Goal: Communication & Community: Answer question/provide support

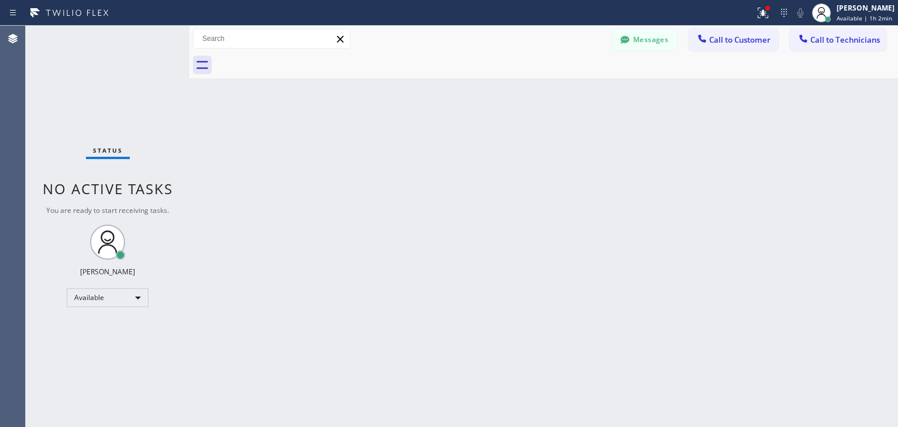
click at [829, 26] on div "Messages Call to Customer Call to Technicians Outbound call Location Subzero Re…" at bounding box center [543, 39] width 709 height 26
click at [828, 34] on span "Call to Technicians" at bounding box center [845, 39] width 70 height 11
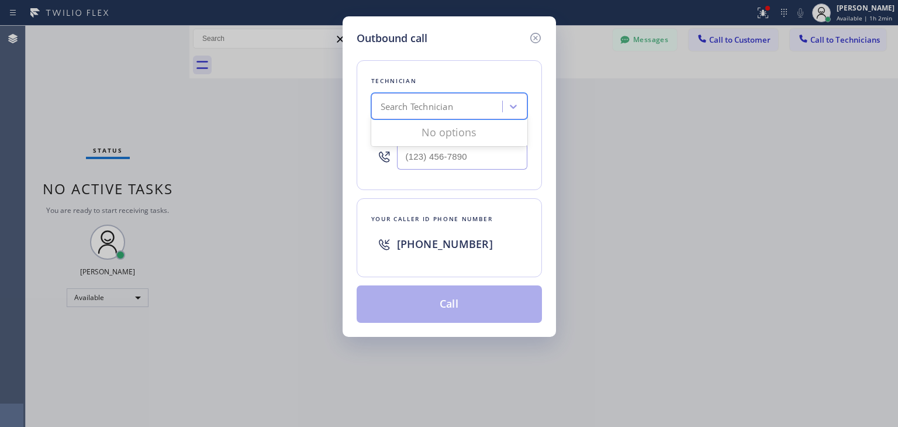
click at [468, 106] on div "Search Technician" at bounding box center [438, 106] width 127 height 20
type input "е"
type input "[PERSON_NAME]"
click at [451, 125] on div "[PERSON_NAME]" at bounding box center [449, 130] width 156 height 21
type input "[PHONE_NUMBER]"
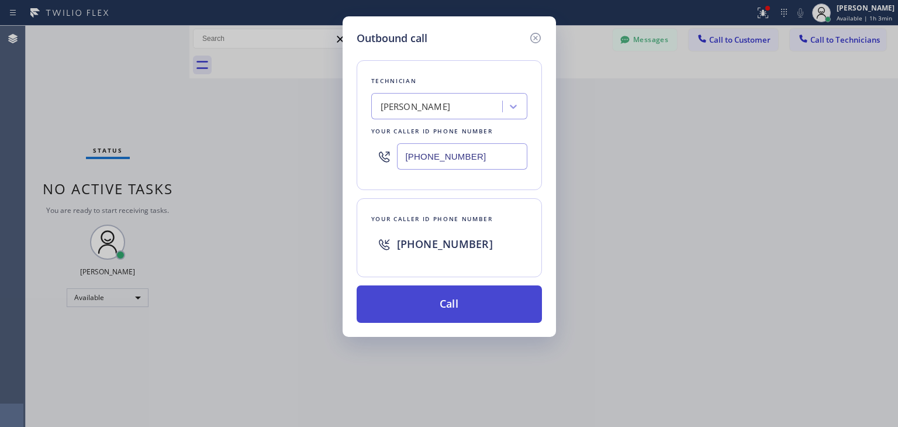
click at [449, 291] on button "Call" at bounding box center [449, 303] width 185 height 37
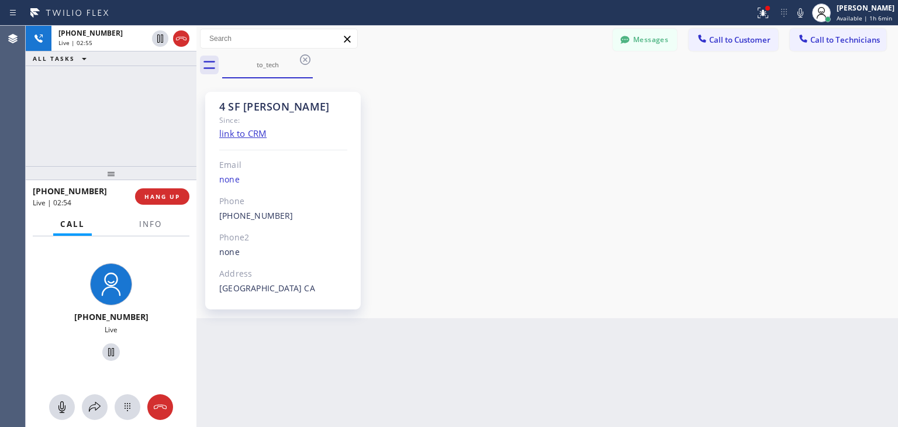
drag, startPoint x: 189, startPoint y: 130, endPoint x: 196, endPoint y: 132, distance: 7.1
click at [196, 132] on div at bounding box center [196, 226] width 0 height 401
click at [165, 195] on span "HANG UP" at bounding box center [162, 196] width 36 height 8
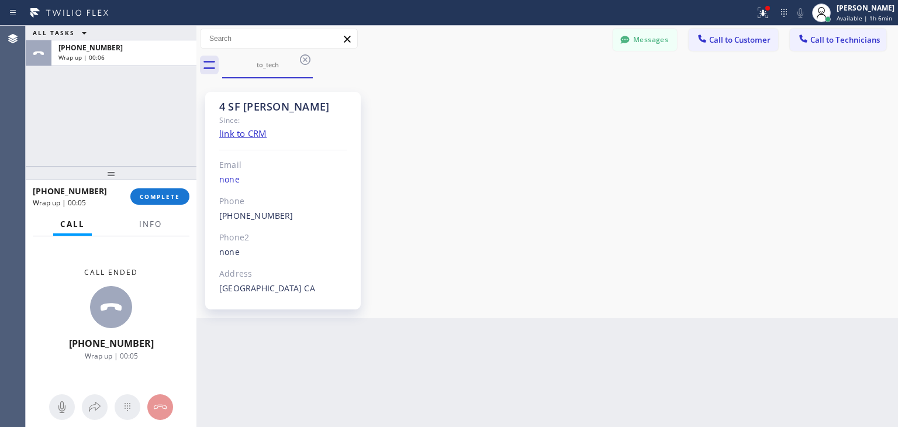
drag, startPoint x: 711, startPoint y: 43, endPoint x: 391, endPoint y: 259, distance: 386.1
click at [391, 259] on div "to_tech Messages Call to Customer Call to Technicians Outbound call Location Su…" at bounding box center [547, 172] width 702 height 292
click at [719, 34] on span "Call to Customer" at bounding box center [739, 39] width 61 height 11
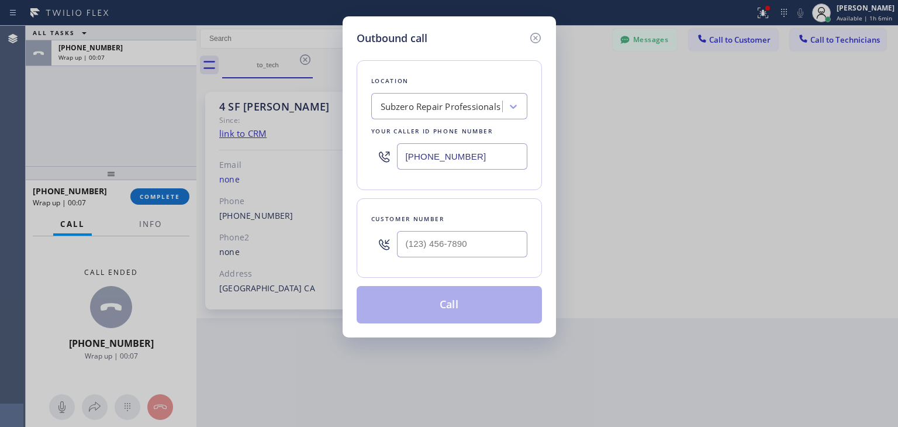
click at [425, 256] on div at bounding box center [462, 244] width 130 height 38
click at [447, 249] on input "(___) ___-____" at bounding box center [462, 244] width 130 height 26
paste input "408) 499-3006"
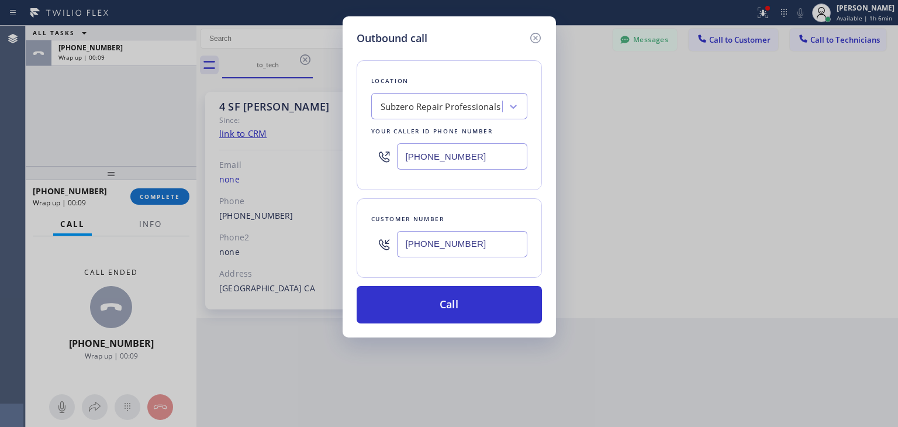
type input "[PHONE_NUMBER]"
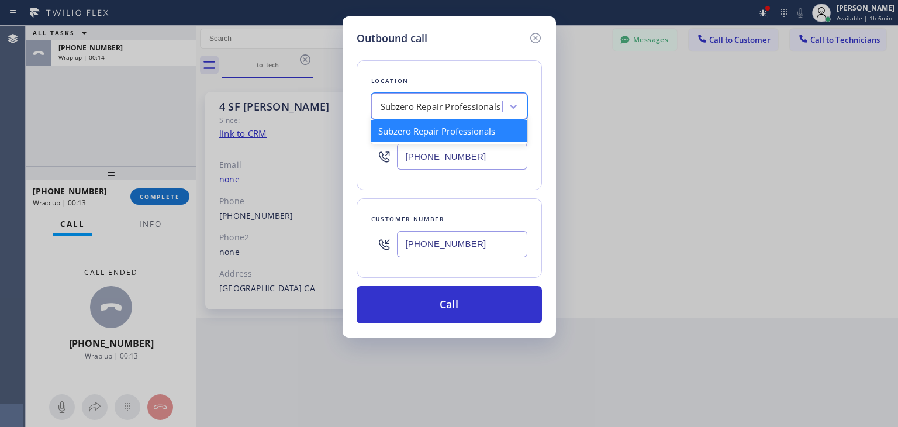
click at [440, 105] on div "Subzero Repair Professionals" at bounding box center [441, 106] width 120 height 13
paste input "5 Star Appliance Repair"
type input "5 Star Appliance Repair"
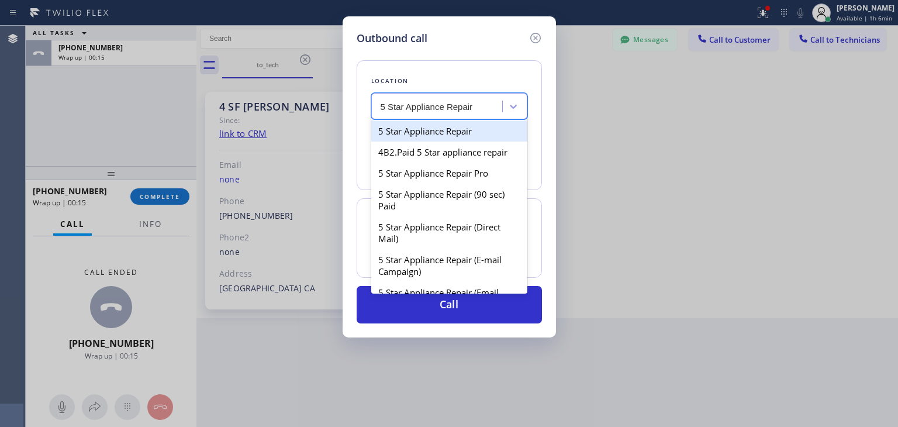
click at [486, 127] on div "5 Star Appliance Repair" at bounding box center [449, 130] width 156 height 21
type input "[PHONE_NUMBER]"
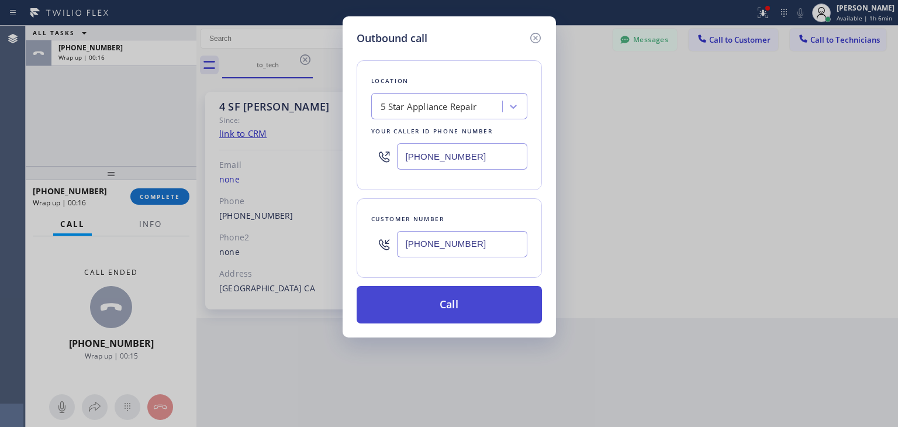
click at [434, 309] on button "Call" at bounding box center [449, 304] width 185 height 37
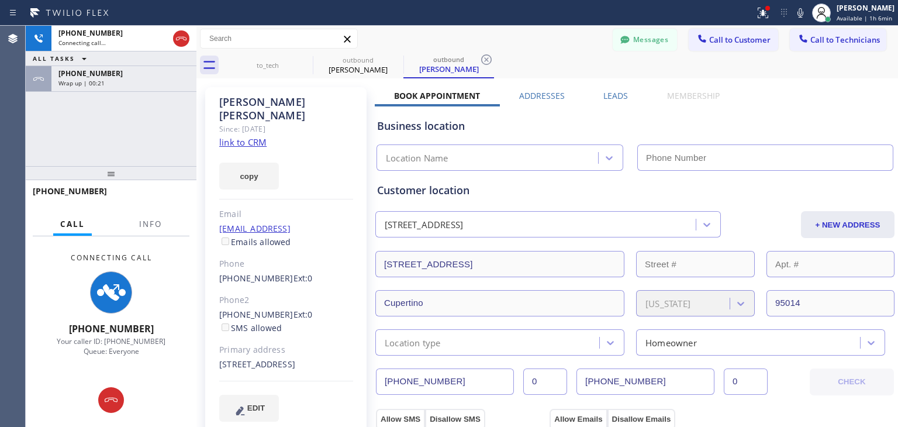
type input "[PHONE_NUMBER]"
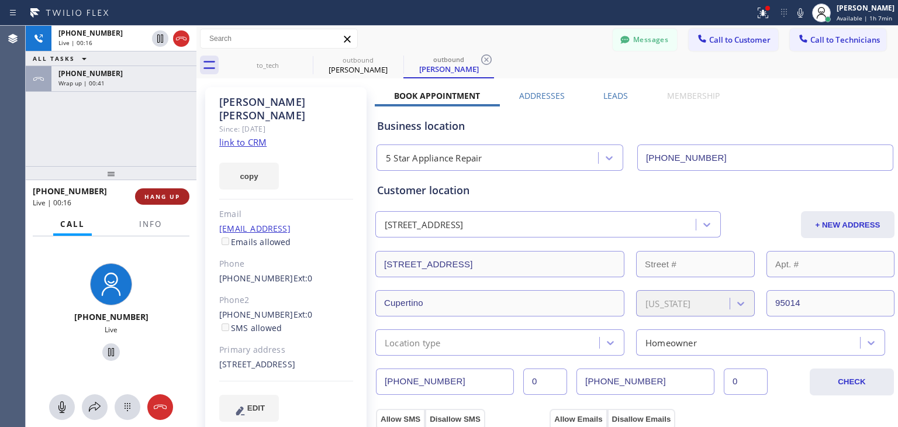
click at [156, 204] on button "HANG UP" at bounding box center [162, 196] width 54 height 16
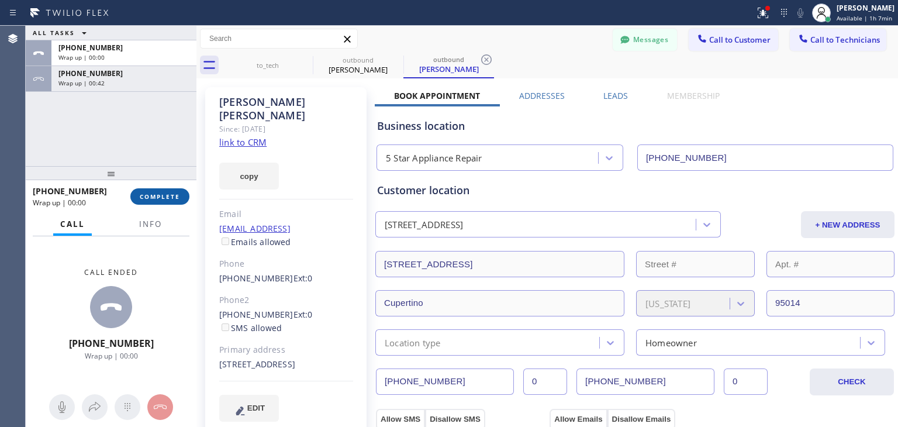
click at [156, 204] on button "COMPLETE" at bounding box center [159, 196] width 59 height 16
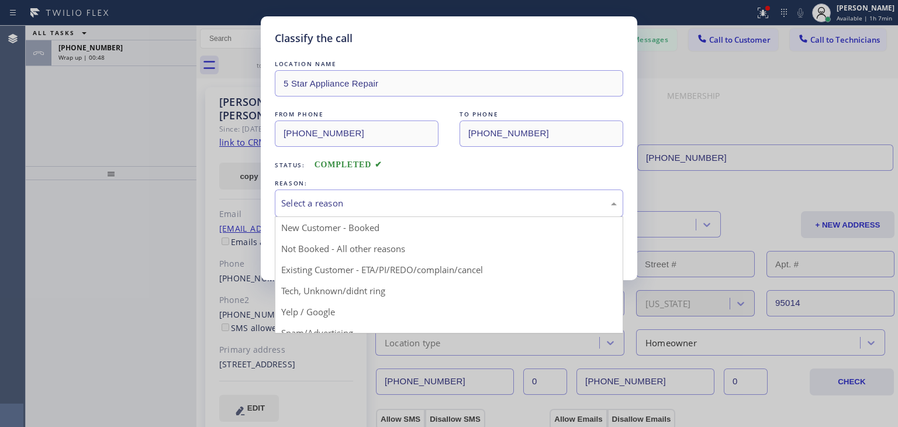
click at [492, 198] on div "Select a reason" at bounding box center [449, 202] width 336 height 13
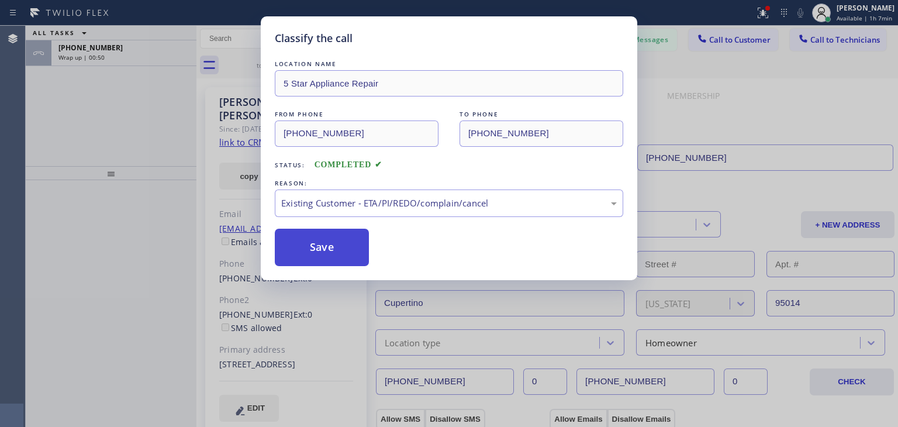
drag, startPoint x: 389, startPoint y: 255, endPoint x: 342, endPoint y: 250, distance: 47.1
click at [342, 250] on div "Save" at bounding box center [449, 247] width 348 height 37
click at [342, 250] on button "Save" at bounding box center [322, 247] width 94 height 37
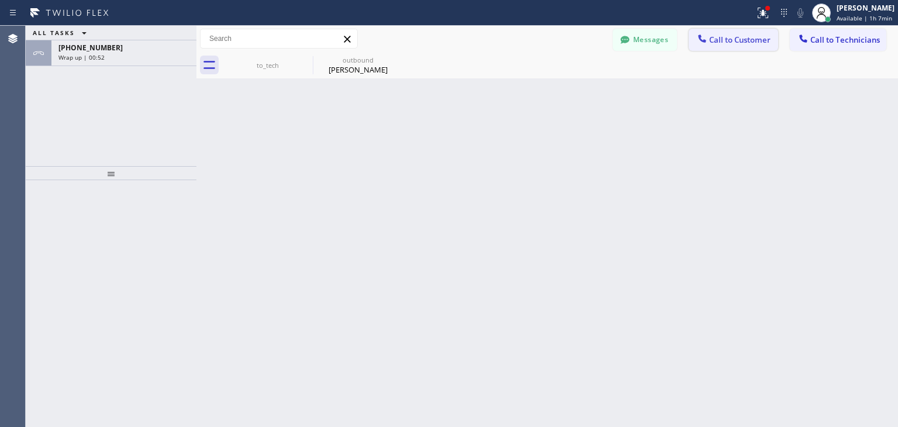
click at [746, 37] on span "Call to Customer" at bounding box center [739, 39] width 61 height 11
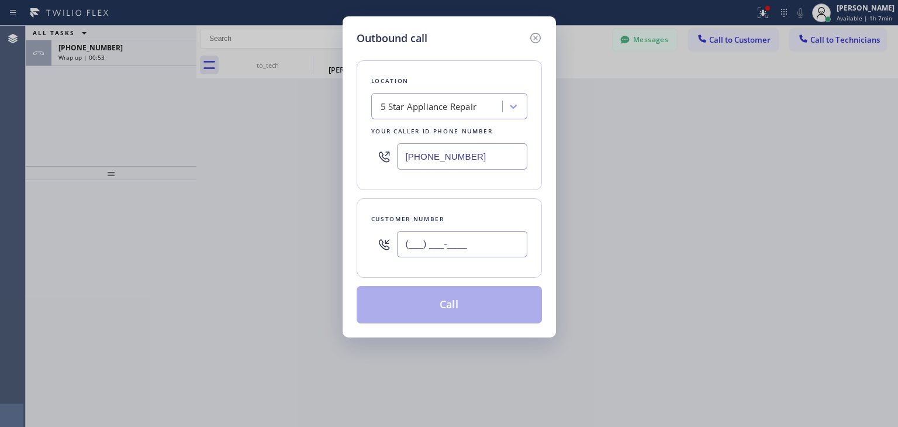
paste input "408) 234-3006"
click at [435, 233] on input "[PHONE_NUMBER]" at bounding box center [462, 244] width 130 height 26
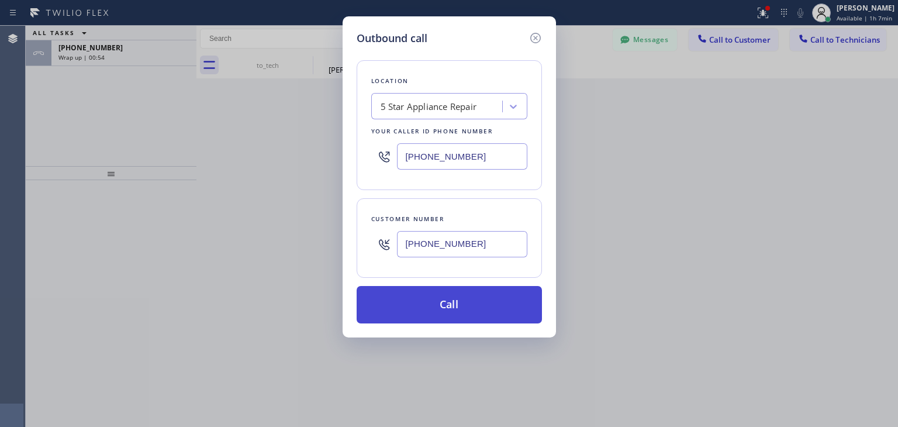
type input "[PHONE_NUMBER]"
click at [449, 298] on button "Call" at bounding box center [449, 304] width 185 height 37
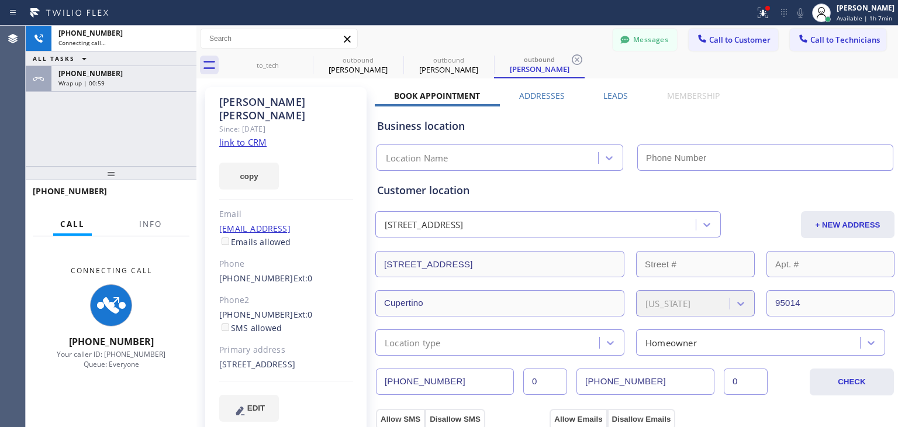
type input "[PHONE_NUMBER]"
click at [310, 65] on icon at bounding box center [305, 60] width 14 height 14
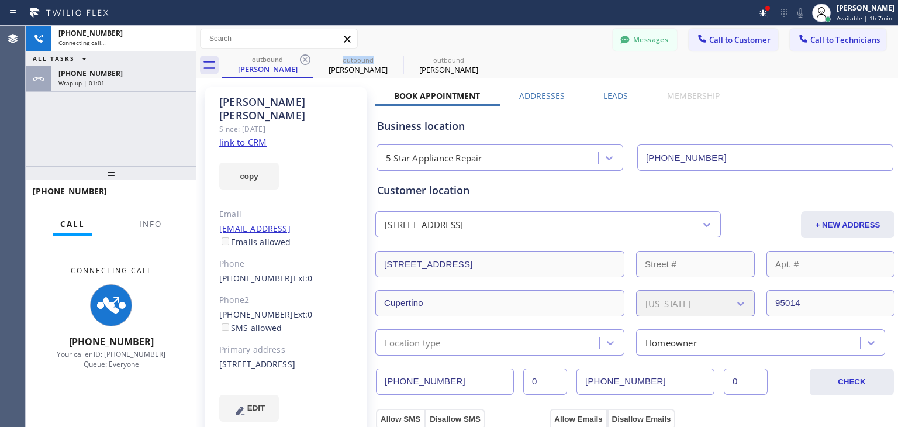
click at [310, 65] on icon at bounding box center [305, 60] width 14 height 14
click at [0, 0] on icon at bounding box center [0, 0] width 0 height 0
click at [310, 65] on icon at bounding box center [305, 60] width 14 height 14
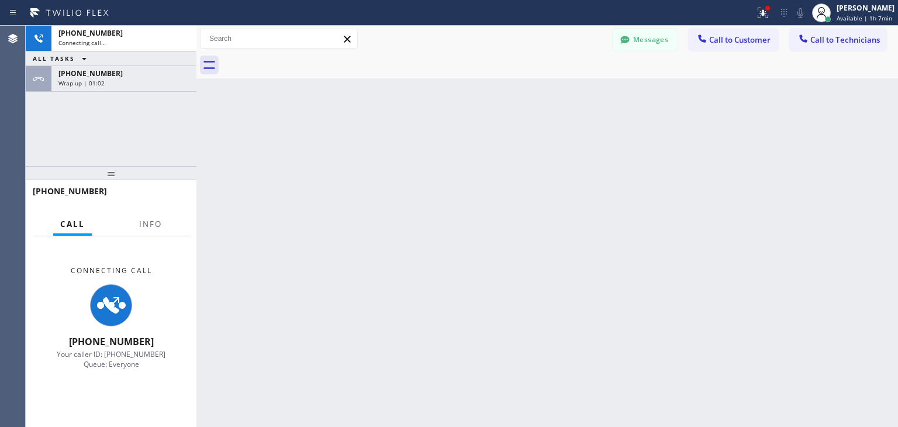
click at [310, 65] on div at bounding box center [560, 65] width 676 height 26
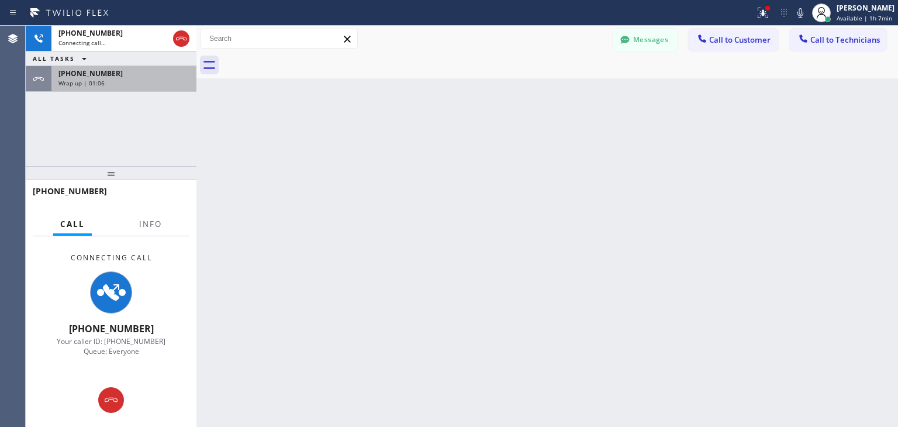
click at [171, 87] on div "[PHONE_NUMBER] Wrap up | 01:06" at bounding box center [121, 79] width 140 height 26
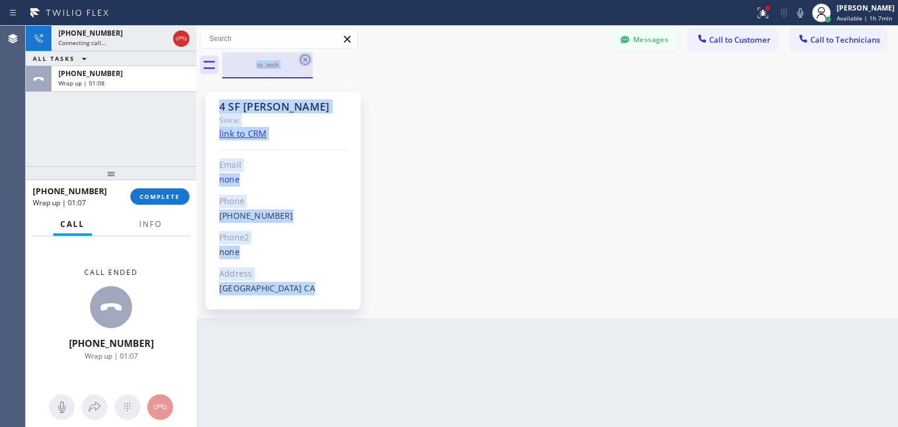
click at [305, 64] on icon at bounding box center [305, 60] width 14 height 14
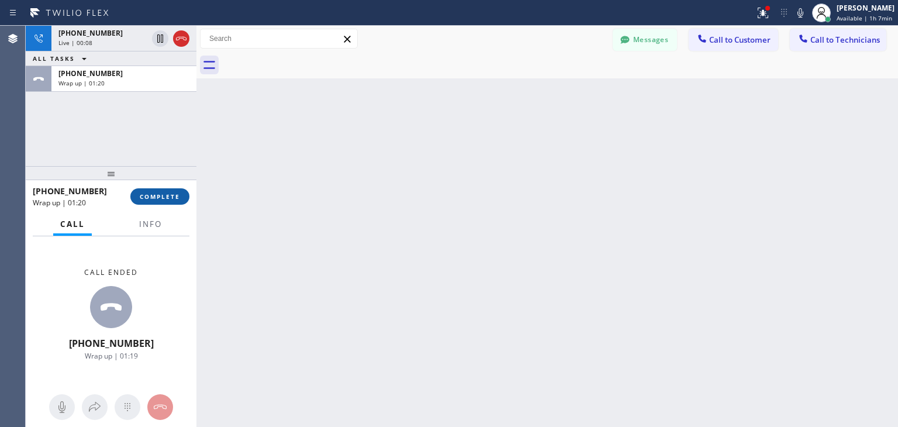
click at [152, 194] on span "COMPLETE" at bounding box center [160, 196] width 40 height 8
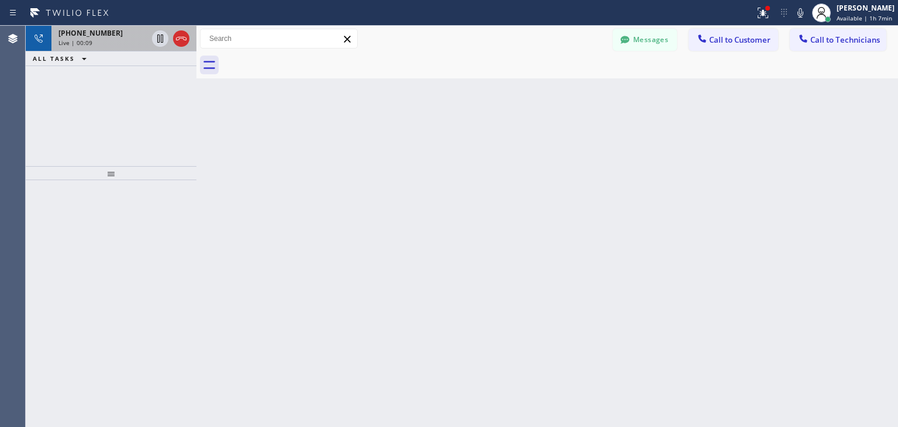
drag, startPoint x: 152, startPoint y: 194, endPoint x: 178, endPoint y: 50, distance: 146.1
click at [178, 50] on div "[PHONE_NUMBER] Live | 00:09 ALL TASKS ALL TASKS ACTIVE TASKS TASKS IN WRAP UP" at bounding box center [111, 226] width 171 height 401
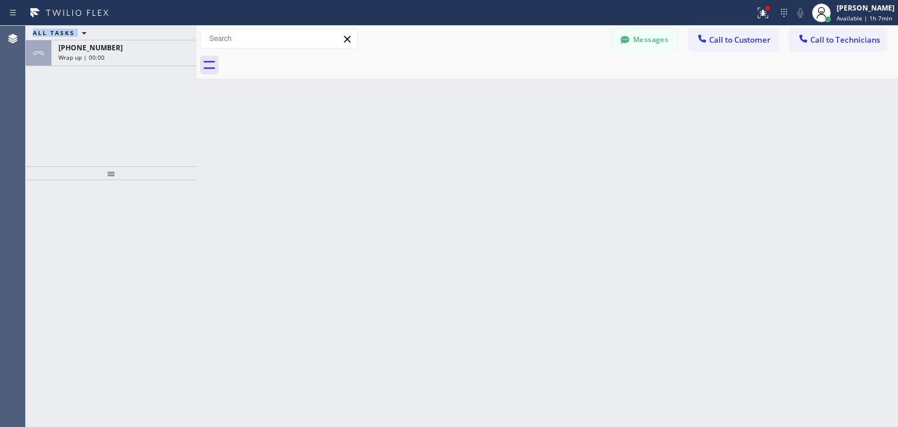
click at [183, 34] on div "ALL TASKS ALL TASKS ACTIVE TASKS TASKS IN WRAP UP [PHONE_NUMBER] Wrap up | 00:00" at bounding box center [111, 46] width 171 height 40
click at [172, 54] on div "Wrap up | 00:00" at bounding box center [123, 57] width 131 height 8
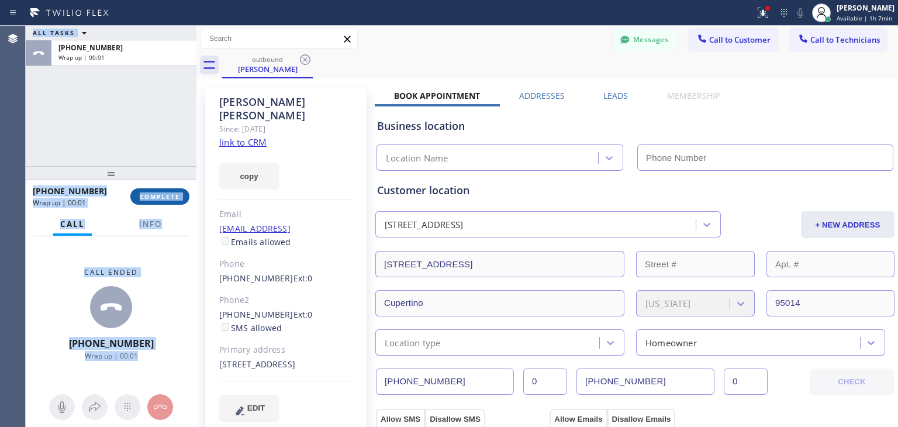
click at [173, 194] on span "COMPLETE" at bounding box center [160, 196] width 40 height 8
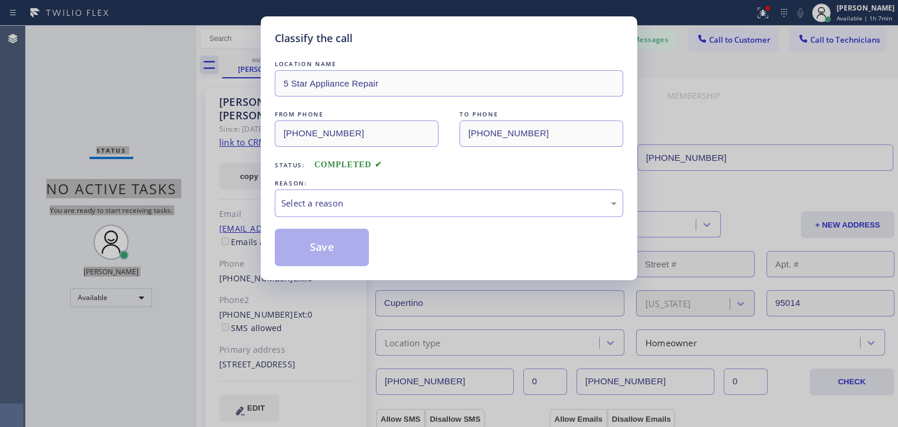
type input "[PHONE_NUMBER]"
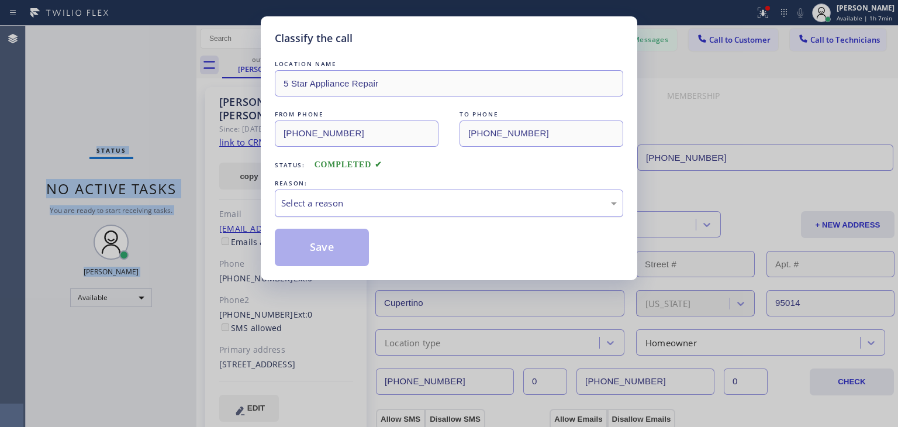
click at [511, 206] on div "Select a reason" at bounding box center [449, 202] width 336 height 13
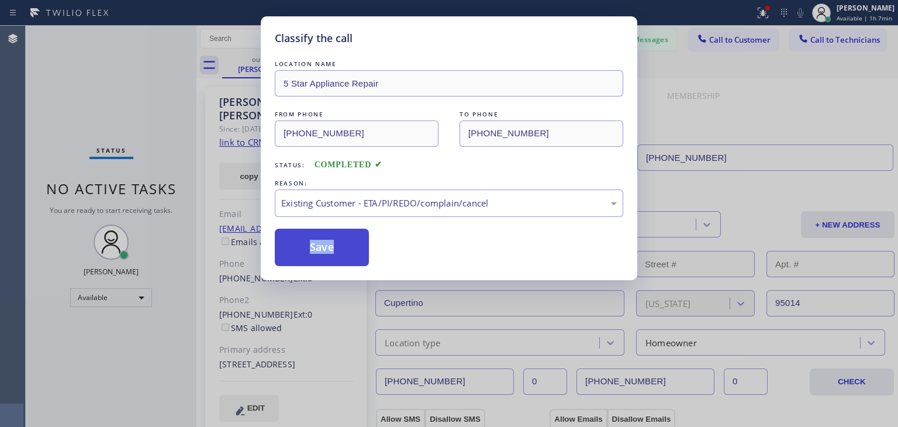
drag, startPoint x: 412, startPoint y: 264, endPoint x: 286, endPoint y: 239, distance: 128.7
click at [286, 239] on button "Save" at bounding box center [322, 247] width 94 height 37
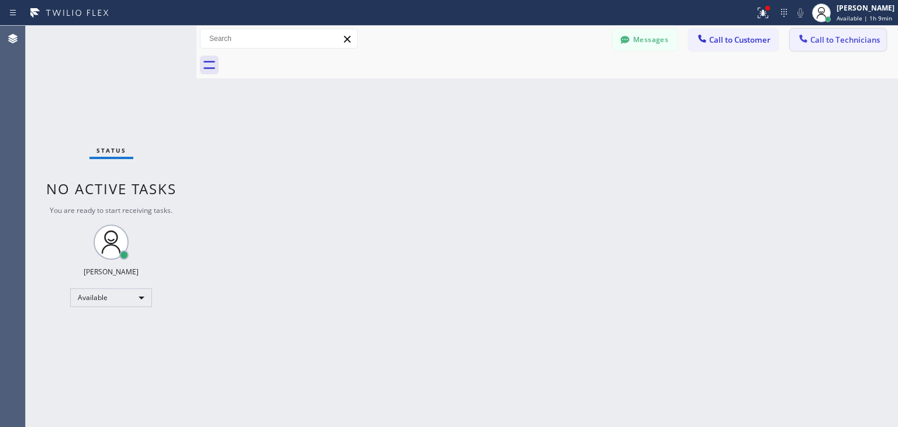
click at [813, 31] on button "Call to Technicians" at bounding box center [838, 40] width 96 height 22
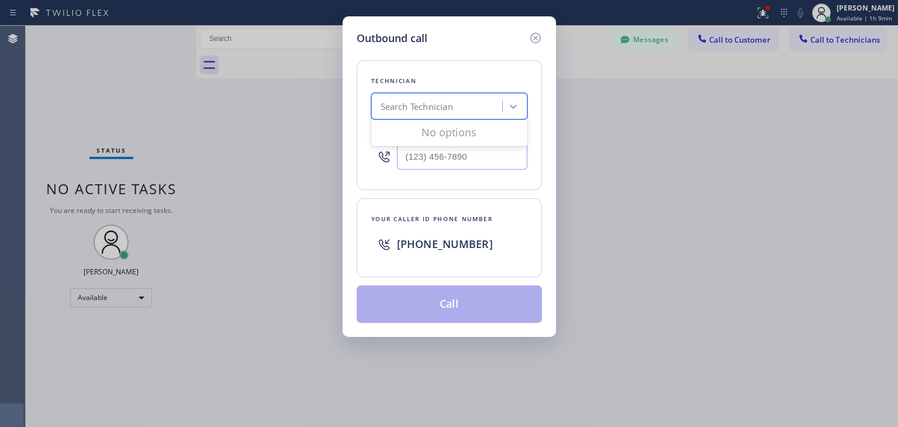
click at [518, 93] on div "Search Technician" at bounding box center [449, 106] width 156 height 26
type input "[PERSON_NAME]"
click at [488, 128] on div "[PERSON_NAME]" at bounding box center [449, 130] width 156 height 21
type input "[PHONE_NUMBER]"
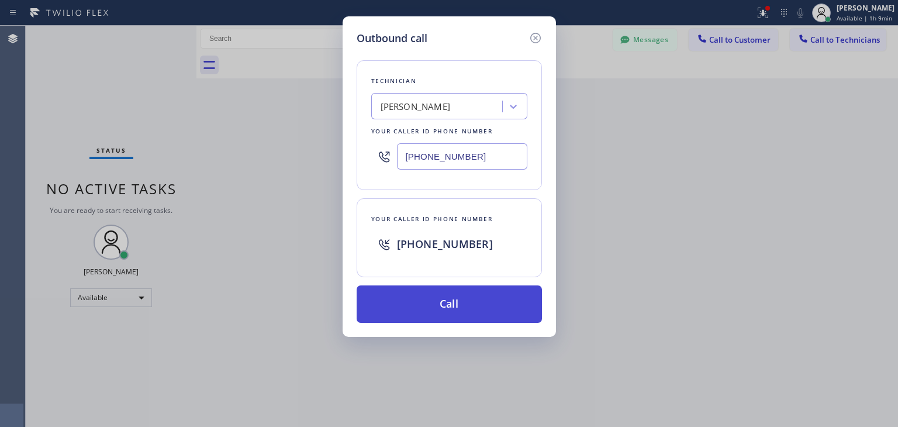
click at [494, 305] on button "Call" at bounding box center [449, 303] width 185 height 37
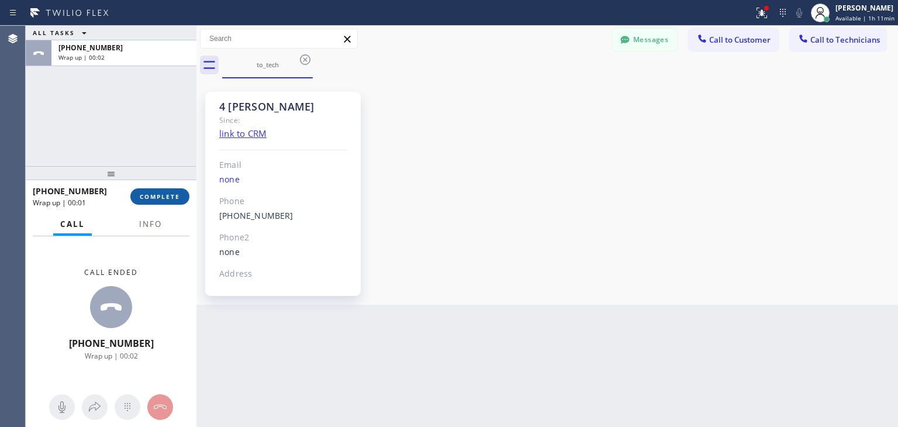
click at [175, 202] on button "COMPLETE" at bounding box center [159, 196] width 59 height 16
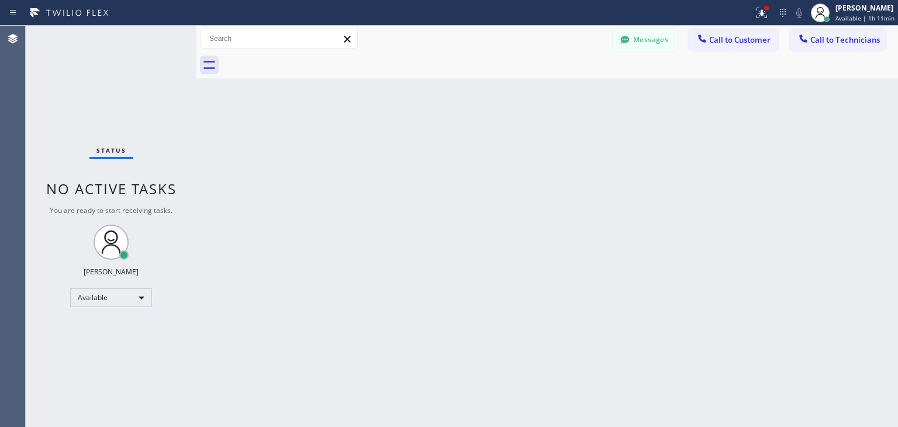
drag, startPoint x: 707, startPoint y: 46, endPoint x: 731, endPoint y: 49, distance: 24.2
click at [731, 49] on button "Call to Customer" at bounding box center [733, 40] width 89 height 22
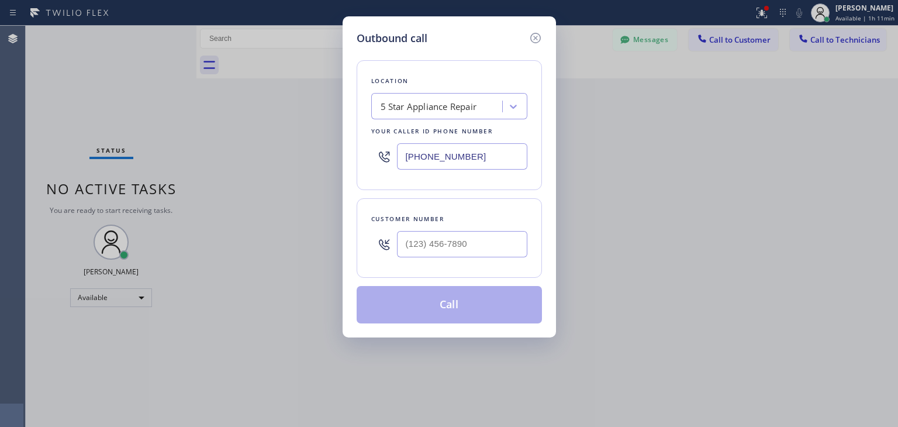
click at [731, 49] on div "Outbound call Location 5 Star Appliance Repair Your caller id phone number [PHO…" at bounding box center [449, 213] width 898 height 427
drag, startPoint x: 457, startPoint y: 257, endPoint x: 472, endPoint y: 244, distance: 20.4
click at [472, 244] on div at bounding box center [462, 244] width 130 height 38
paste input "650) 773-7001"
click at [472, 244] on input "[PHONE_NUMBER]" at bounding box center [462, 244] width 130 height 26
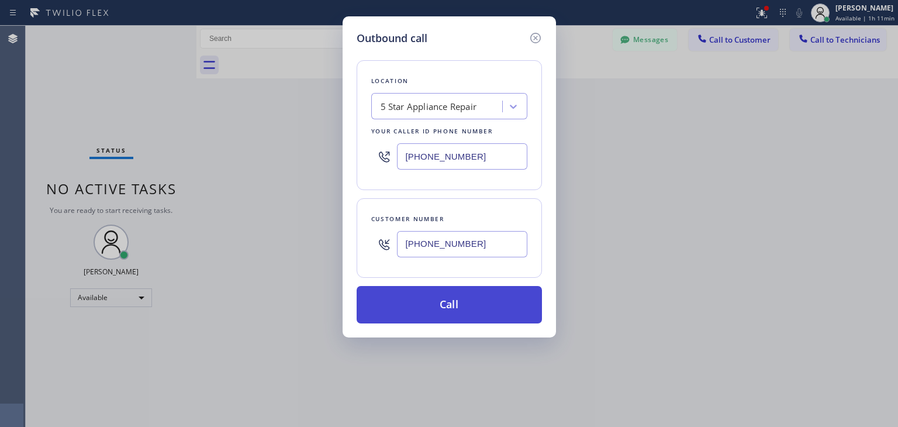
type input "[PHONE_NUMBER]"
click at [470, 299] on button "Call" at bounding box center [449, 304] width 185 height 37
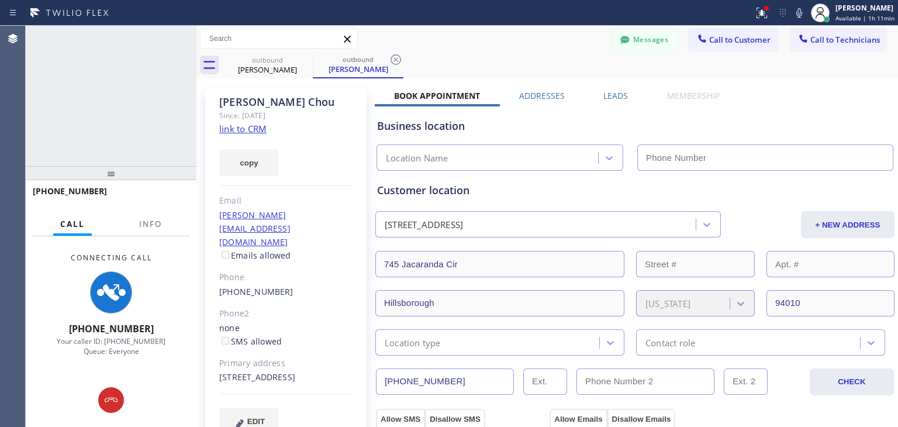
type input "[PHONE_NUMBER]"
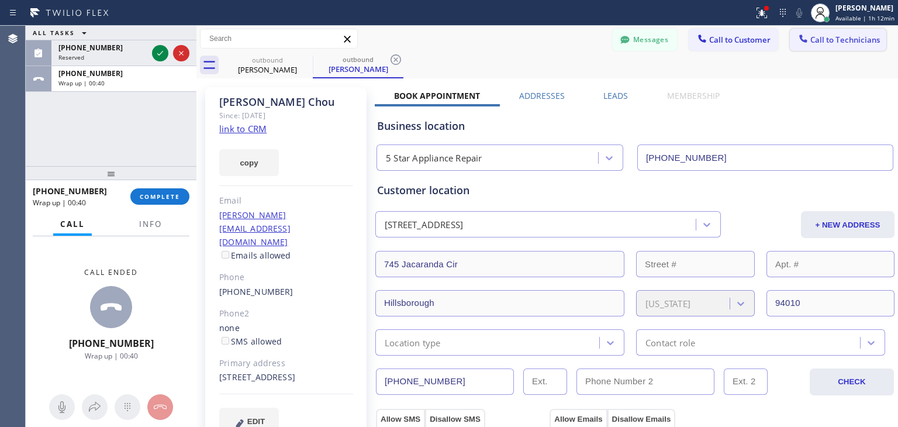
click at [864, 36] on span "Call to Technicians" at bounding box center [845, 39] width 70 height 11
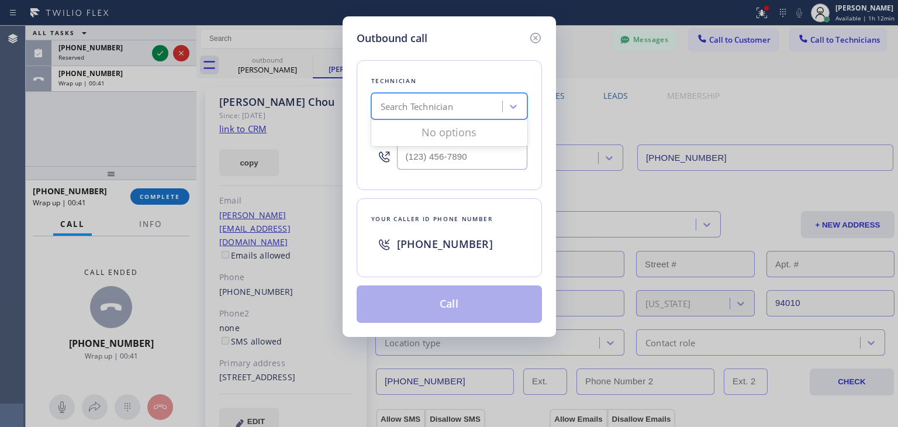
click at [457, 115] on div "Search Technician" at bounding box center [438, 106] width 127 height 20
type input "ole"
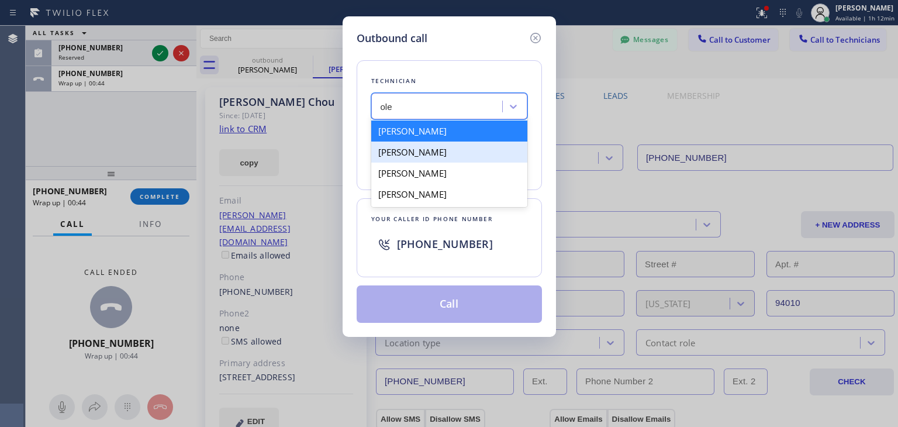
click at [448, 144] on div "[PERSON_NAME]" at bounding box center [449, 152] width 156 height 21
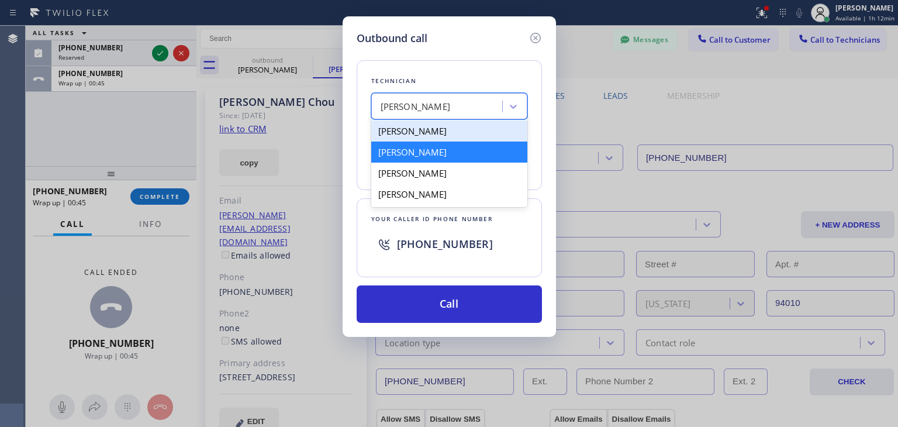
drag, startPoint x: 478, startPoint y: 106, endPoint x: 470, endPoint y: 192, distance: 86.3
click at [470, 119] on div "option [PERSON_NAME], selected. option [PERSON_NAME] focused, 1 of 4. 4 results…" at bounding box center [449, 106] width 156 height 26
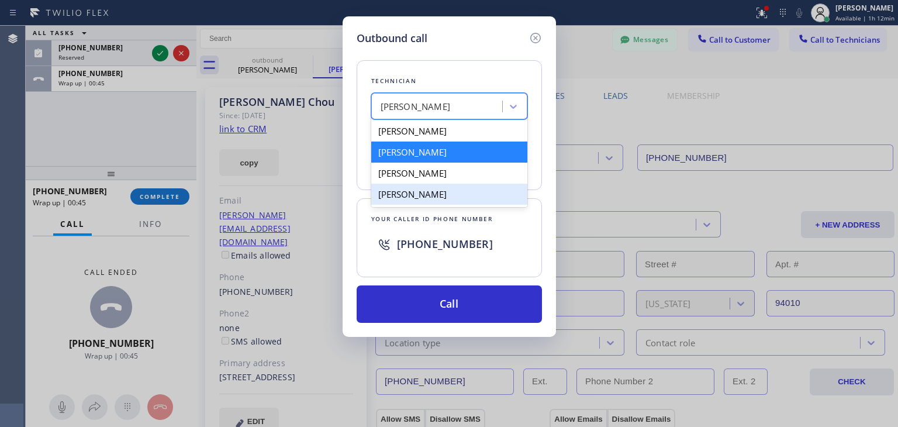
click at [470, 192] on div "[PERSON_NAME]" at bounding box center [449, 194] width 156 height 21
type input "[PHONE_NUMBER]"
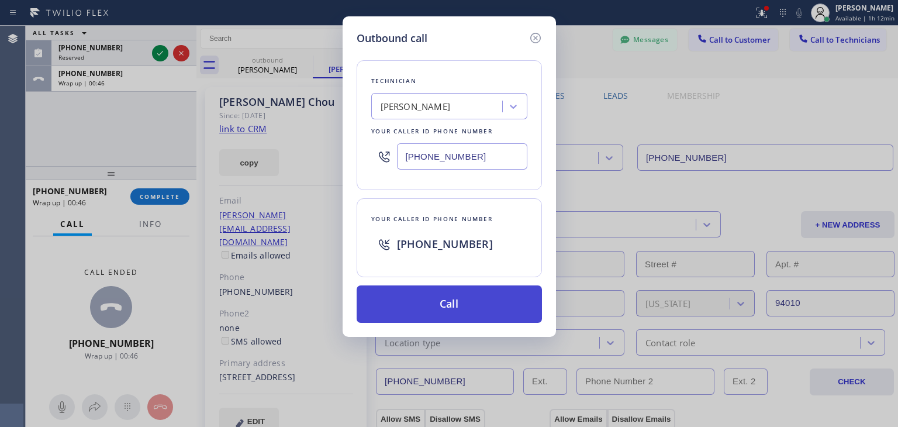
click at [463, 295] on button "Call" at bounding box center [449, 303] width 185 height 37
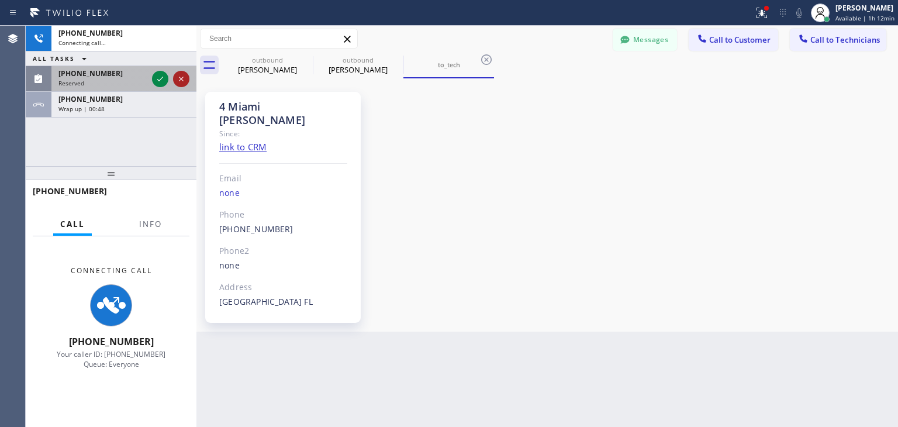
click at [187, 85] on icon at bounding box center [181, 79] width 14 height 14
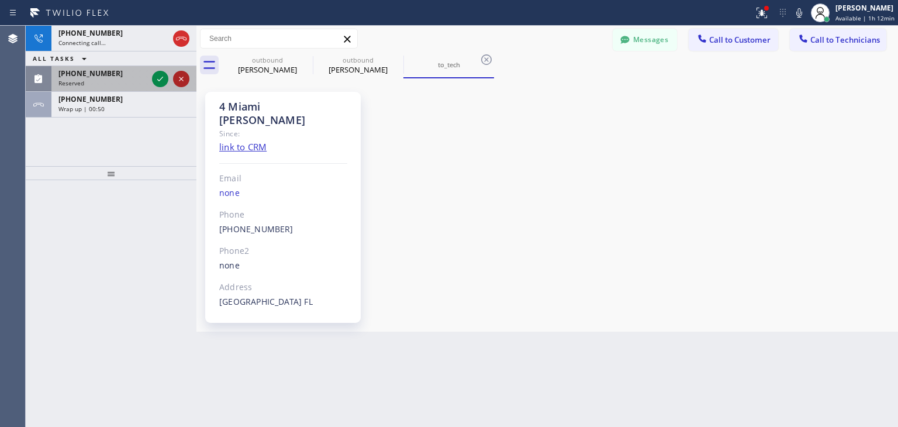
click at [175, 83] on icon at bounding box center [181, 79] width 14 height 14
click at [181, 73] on icon at bounding box center [181, 79] width 14 height 14
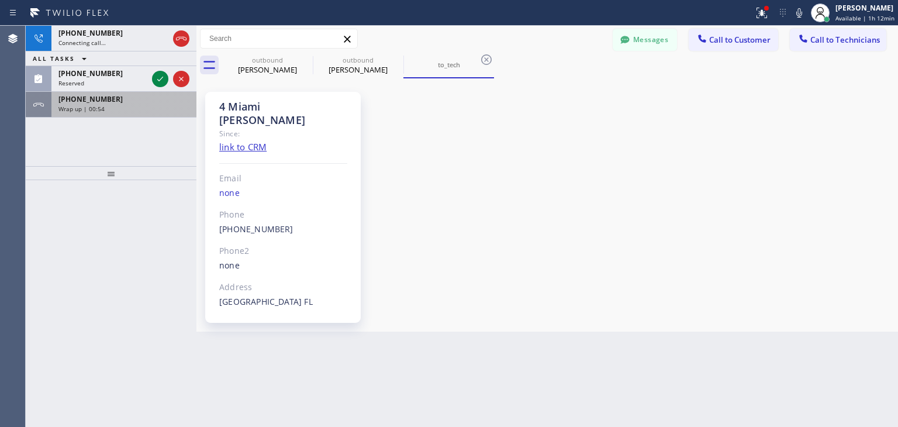
click at [180, 96] on div "[PHONE_NUMBER]" at bounding box center [123, 99] width 131 height 10
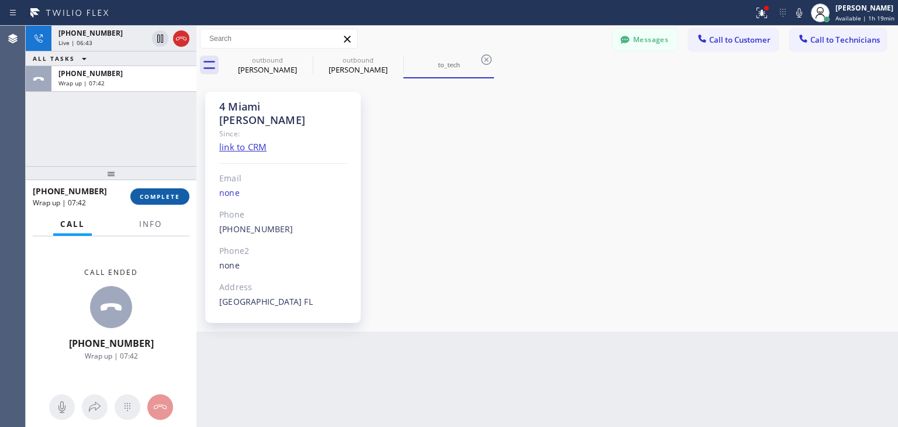
click at [160, 191] on button "COMPLETE" at bounding box center [159, 196] width 59 height 16
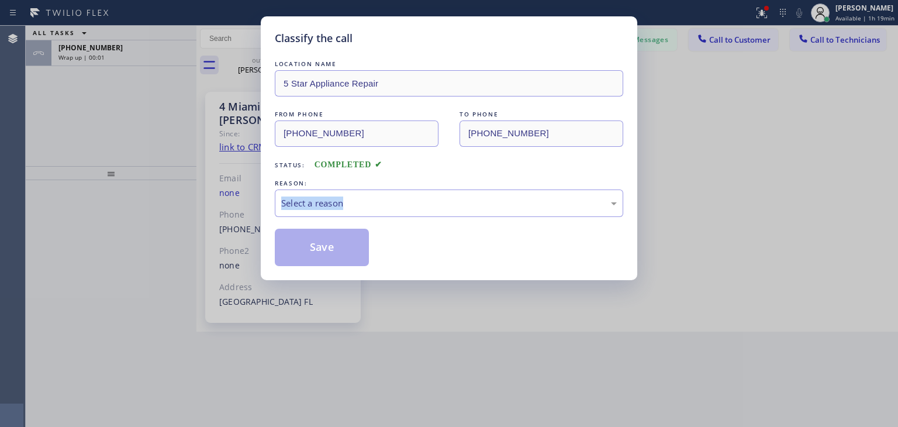
drag, startPoint x: 160, startPoint y: 191, endPoint x: 356, endPoint y: 218, distance: 197.6
click at [356, 218] on div "Classify the call LOCATION NAME 5 Star Appliance Repair FROM PHONE [PHONE_NUMBE…" at bounding box center [449, 213] width 898 height 427
click at [356, 218] on div "LOCATION NAME 5 Star Appliance Repair FROM PHONE [PHONE_NUMBER] TO PHONE [PHONE…" at bounding box center [449, 162] width 348 height 208
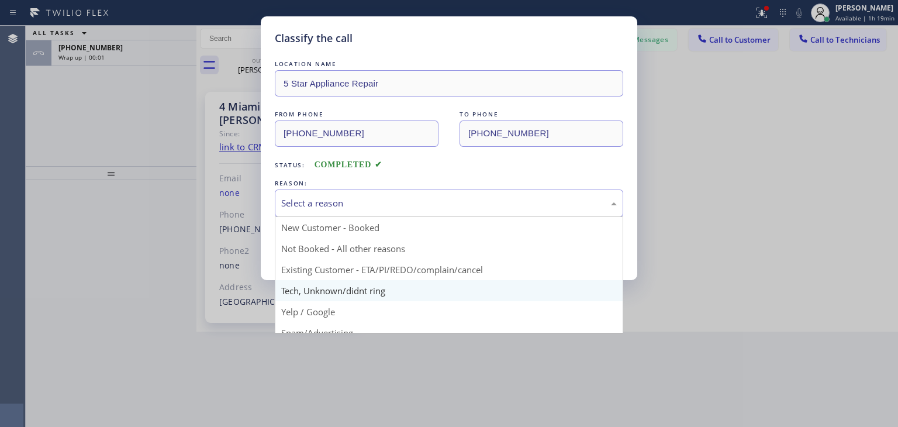
drag, startPoint x: 422, startPoint y: 197, endPoint x: 414, endPoint y: 283, distance: 86.3
click at [414, 217] on div "Select a reason New Customer - Booked Not Booked - All other reasons Existing C…" at bounding box center [449, 202] width 348 height 27
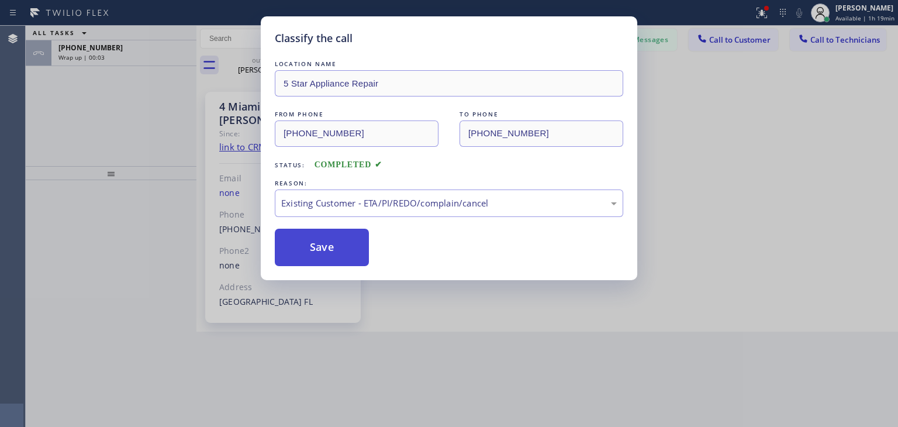
click at [316, 240] on button "Save" at bounding box center [322, 247] width 94 height 37
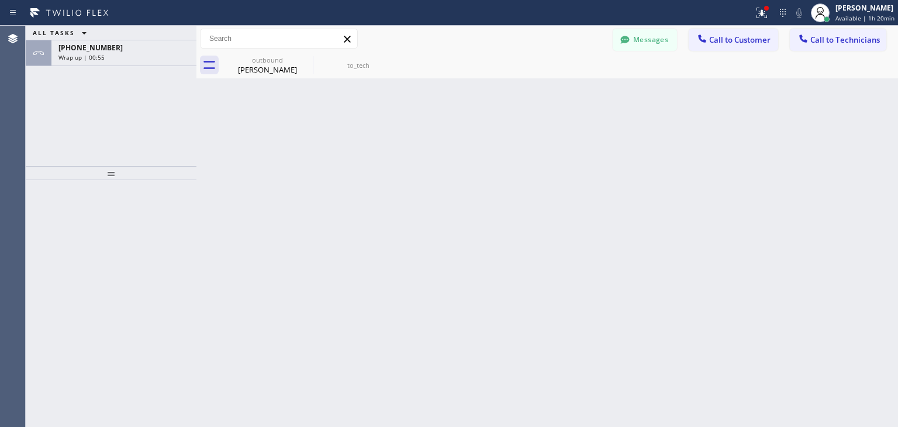
click at [854, 54] on div "outbound [PERSON_NAME] to_tech" at bounding box center [560, 65] width 676 height 26
click at [830, 40] on span "Call to Technicians" at bounding box center [845, 39] width 70 height 11
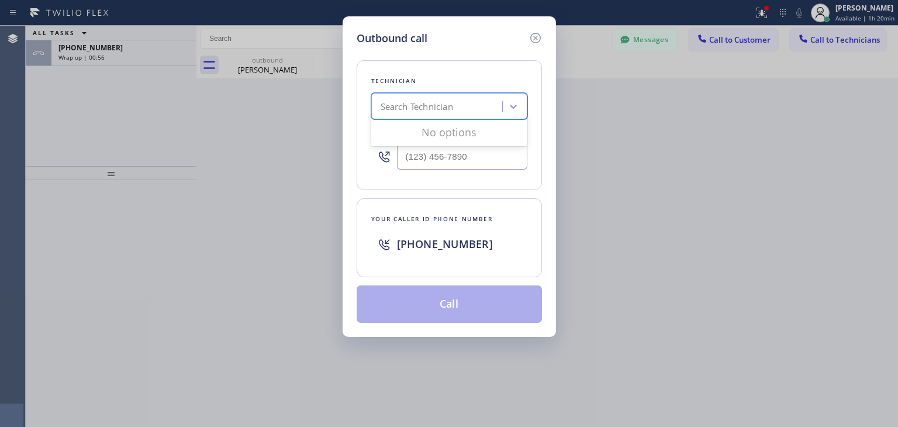
click at [453, 110] on div "Search Technician" at bounding box center [417, 106] width 73 height 13
type input "ole"
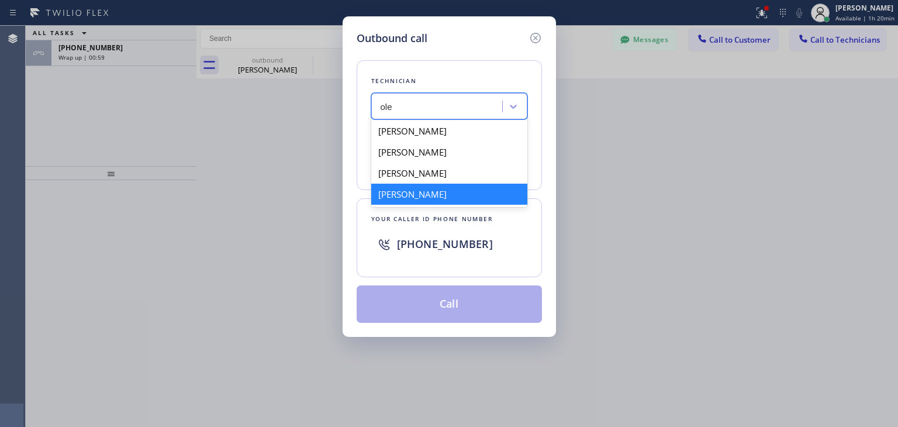
click at [467, 191] on div "[PERSON_NAME]" at bounding box center [449, 194] width 156 height 21
type input "[PHONE_NUMBER]"
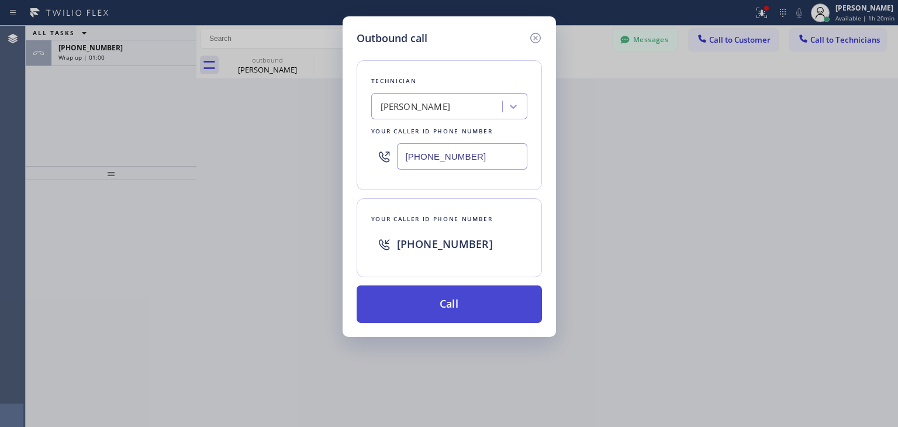
click at [471, 295] on button "Call" at bounding box center [449, 303] width 185 height 37
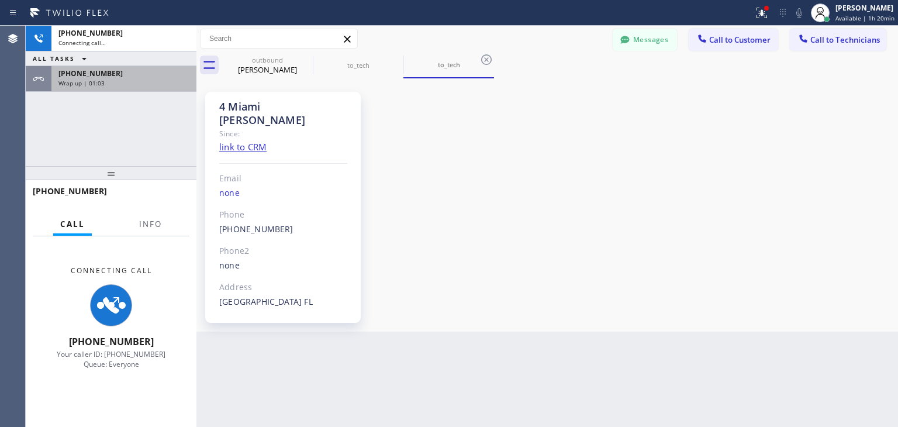
click at [154, 77] on div "[PHONE_NUMBER]" at bounding box center [123, 73] width 131 height 10
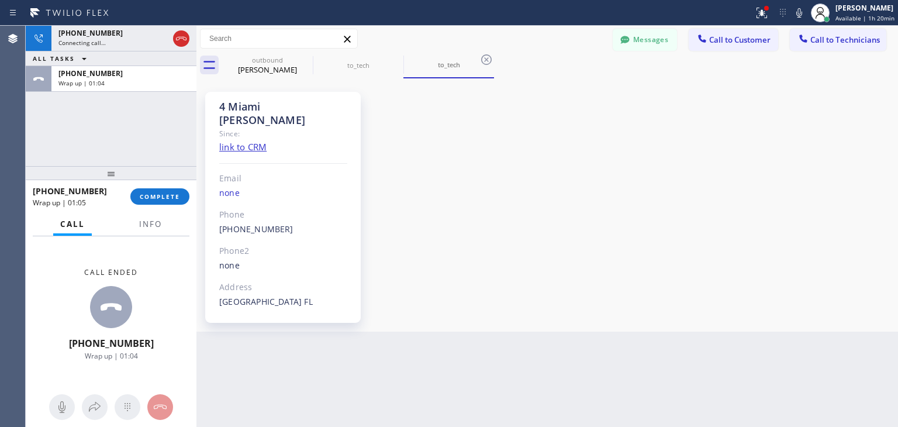
click at [165, 204] on div "[PHONE_NUMBER] Wrap up | 01:05 COMPLETE" at bounding box center [111, 196] width 157 height 30
click at [180, 197] on button "COMPLETE" at bounding box center [159, 196] width 59 height 16
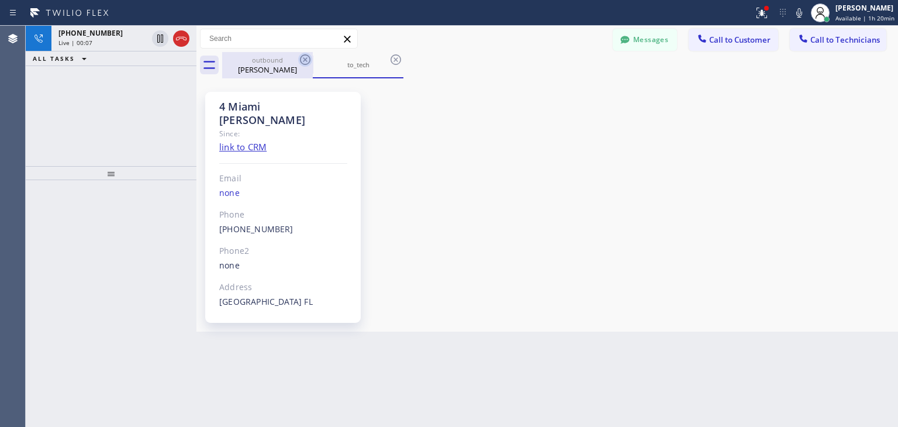
click at [307, 65] on icon at bounding box center [305, 60] width 14 height 14
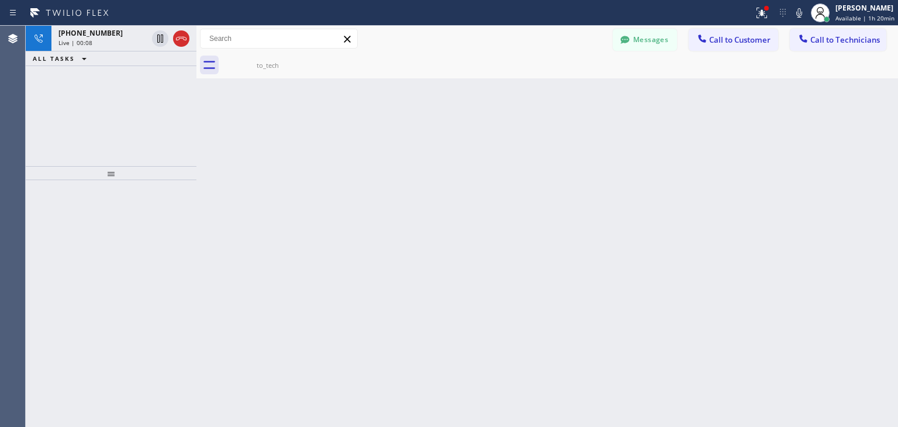
click at [0, 0] on icon at bounding box center [0, 0] width 0 height 0
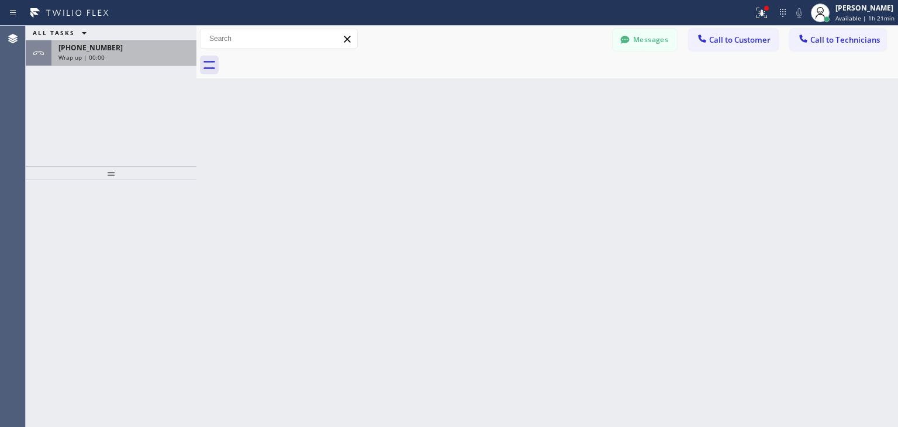
click at [181, 52] on div "[PHONE_NUMBER] Wrap up | 00:00" at bounding box center [121, 53] width 140 height 26
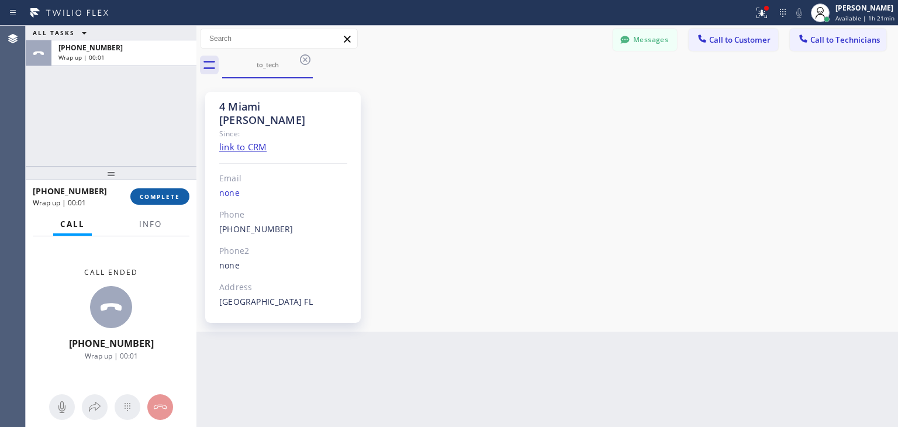
click at [180, 201] on button "COMPLETE" at bounding box center [159, 196] width 59 height 16
